Goal: Information Seeking & Learning: Check status

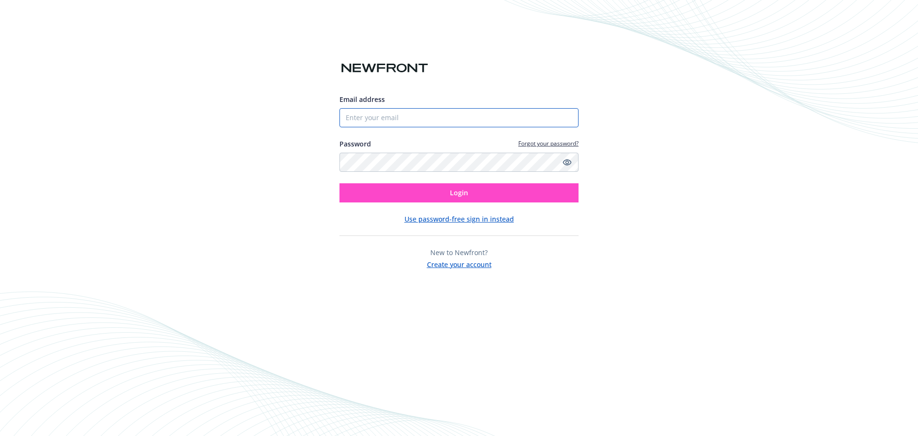
type input "[EMAIL_ADDRESS][DOMAIN_NAME]"
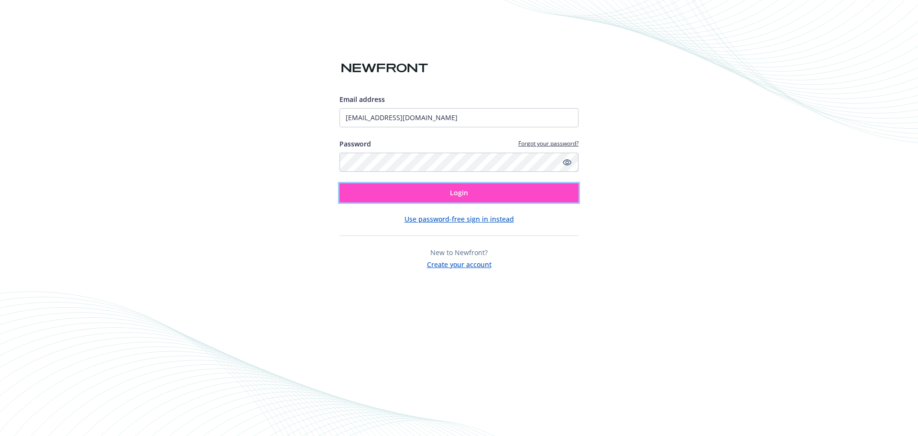
click at [422, 196] on button "Login" at bounding box center [459, 192] width 239 height 19
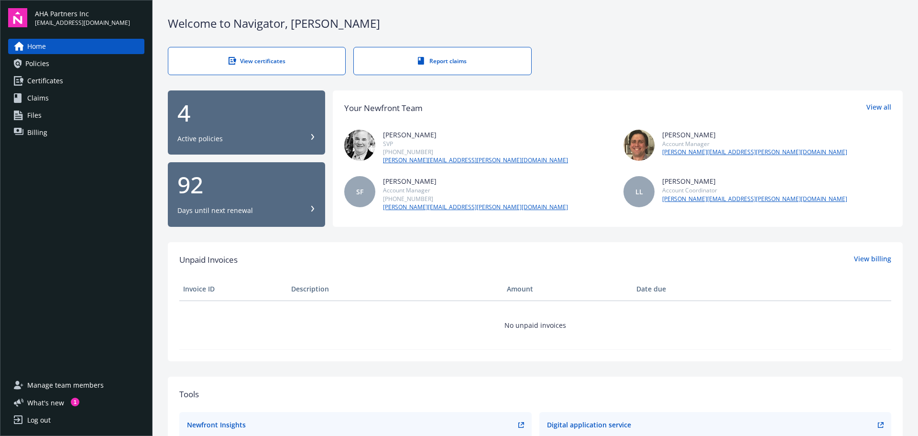
drag, startPoint x: 48, startPoint y: 68, endPoint x: 64, endPoint y: 76, distance: 18.2
click at [48, 68] on span "Policies" at bounding box center [37, 63] width 24 height 15
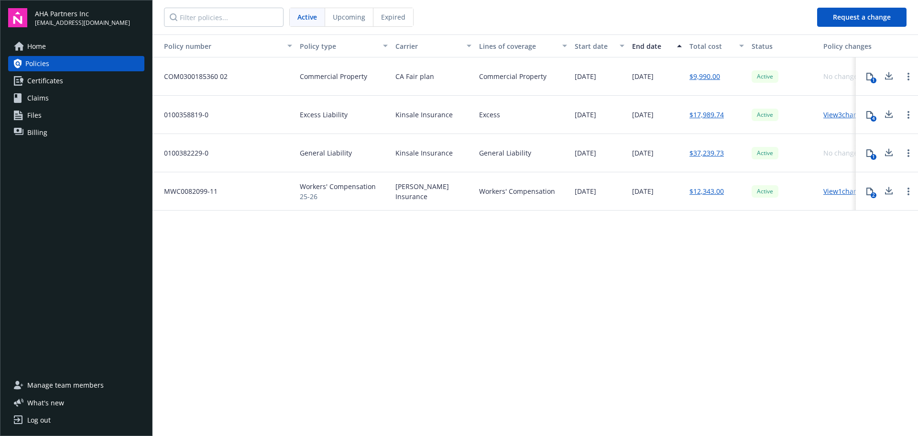
click at [350, 13] on span "Upcoming" at bounding box center [349, 17] width 33 height 10
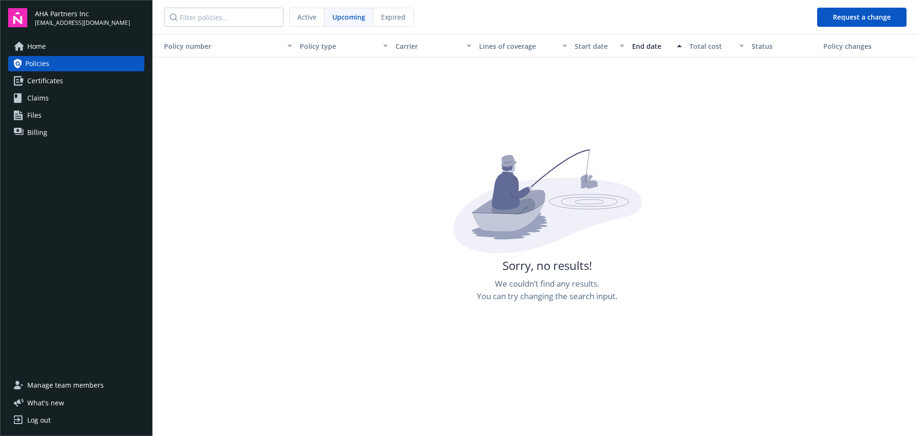
click at [392, 20] on span "Expired" at bounding box center [393, 17] width 24 height 10
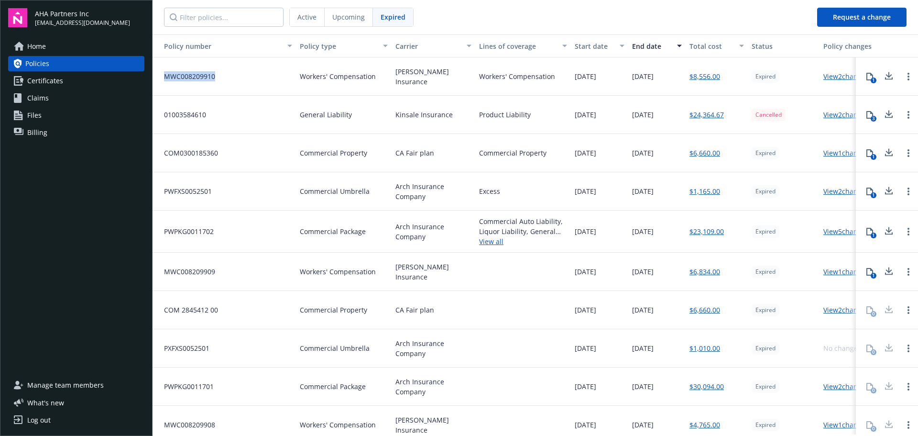
drag, startPoint x: 221, startPoint y: 75, endPoint x: 165, endPoint y: 75, distance: 56.4
click at [165, 75] on div "MWC008209910" at bounding box center [224, 76] width 143 height 38
copy span "MWC008209910"
click at [301, 19] on span "Active" at bounding box center [307, 17] width 19 height 10
